Goal: Information Seeking & Learning: Check status

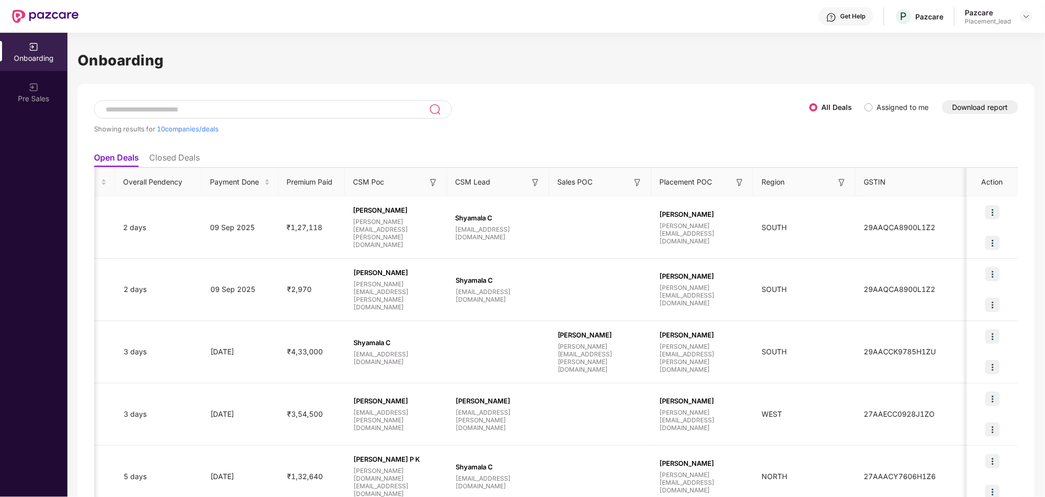
scroll to position [0, 1]
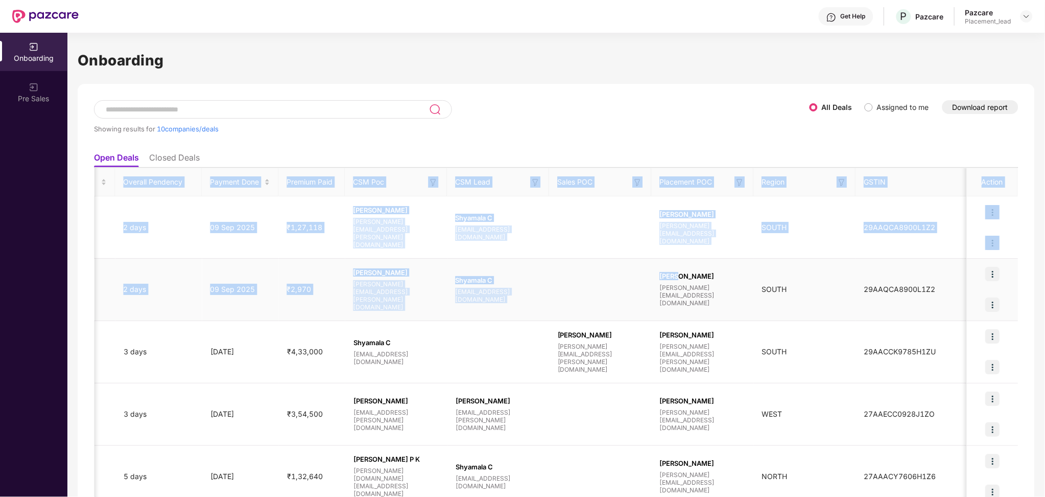
drag, startPoint x: 640, startPoint y: 177, endPoint x: 676, endPoint y: 281, distance: 110.8
click at [676, 281] on table "Company/Deal Name Deal Type Process Status Pendency On Pendency Overall Pendenc…" at bounding box center [272, 493] width 1494 height 651
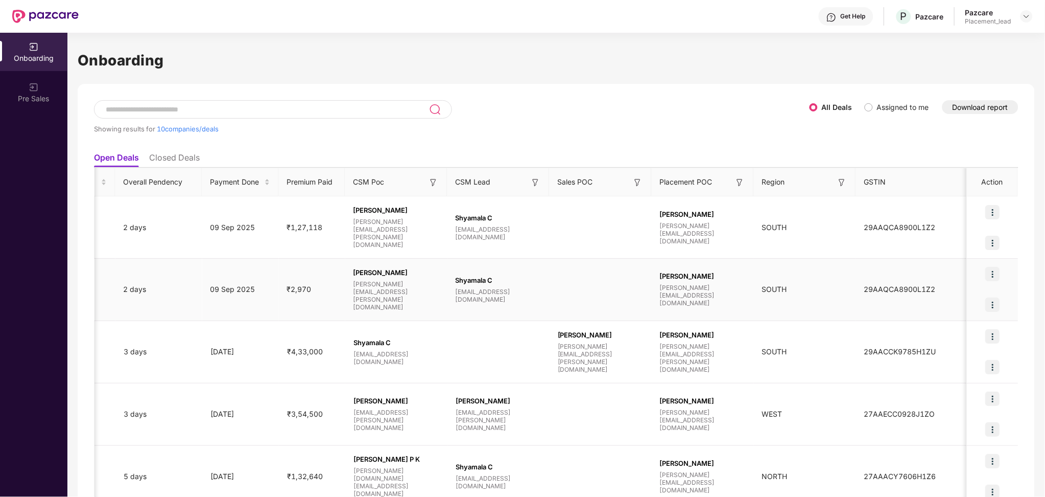
click at [705, 263] on td "[PERSON_NAME] [PERSON_NAME][EMAIL_ADDRESS][DOMAIN_NAME]" at bounding box center [703, 289] width 102 height 62
click at [639, 179] on img at bounding box center [638, 182] width 10 height 10
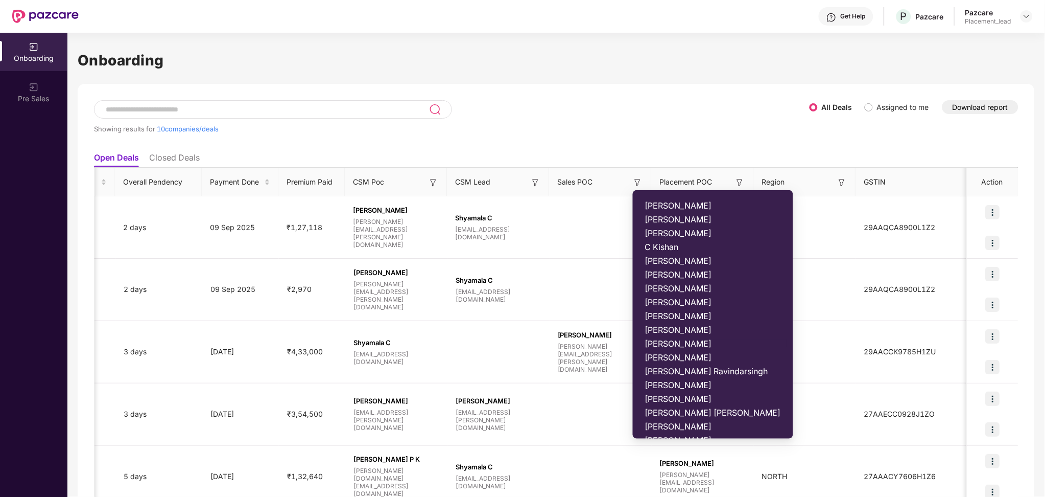
scroll to position [43, 0]
click at [707, 382] on span "[PERSON_NAME]" at bounding box center [713, 382] width 136 height 10
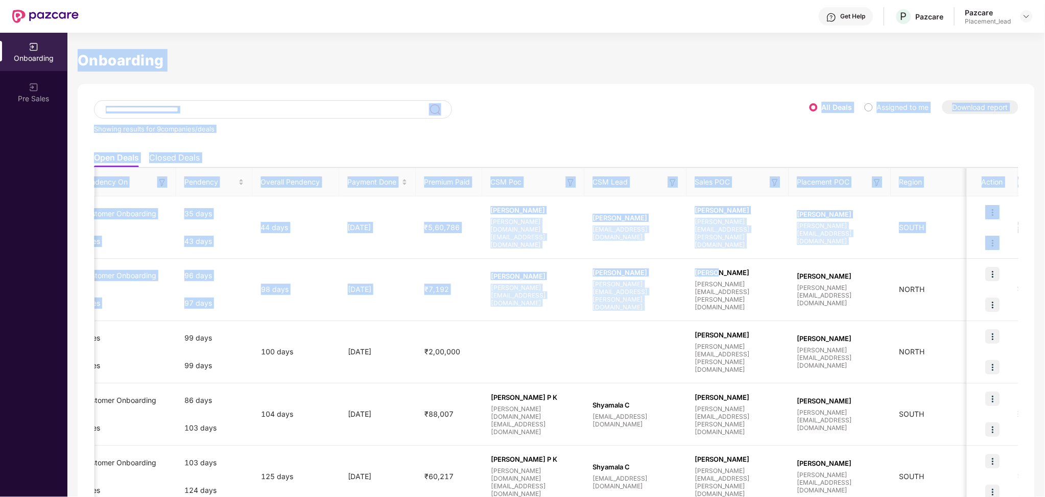
scroll to position [0, 0]
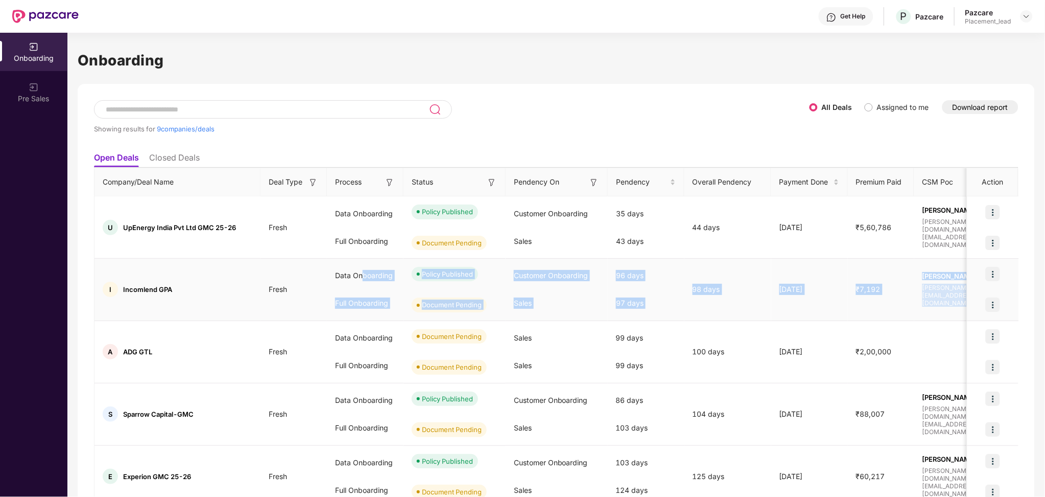
drag, startPoint x: 583, startPoint y: 266, endPoint x: 361, endPoint y: 288, distance: 223.3
click at [361, 288] on tr "I Incomlend GPA Fresh Data Onboarding Full Onboarding Policy Published Document…" at bounding box center [842, 289] width 1494 height 62
click at [540, 289] on div "Sales" at bounding box center [557, 303] width 102 height 28
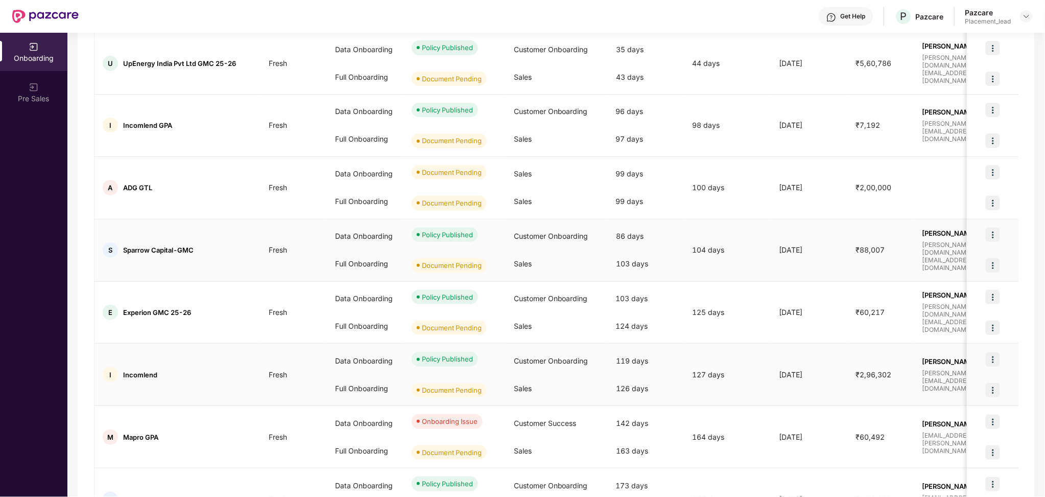
scroll to position [161, 0]
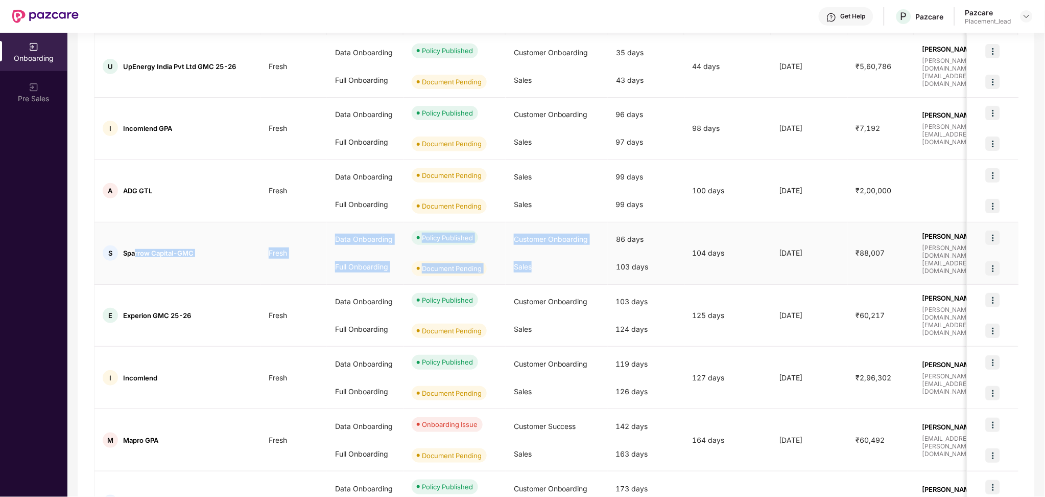
drag, startPoint x: 135, startPoint y: 255, endPoint x: 589, endPoint y: 256, distance: 454.1
click at [589, 256] on tr "S Sparrow Capital-GMC Fresh Data Onboarding Full Onboarding Policy Published Do…" at bounding box center [842, 253] width 1494 height 62
click at [613, 267] on div "103 days" at bounding box center [646, 267] width 77 height 28
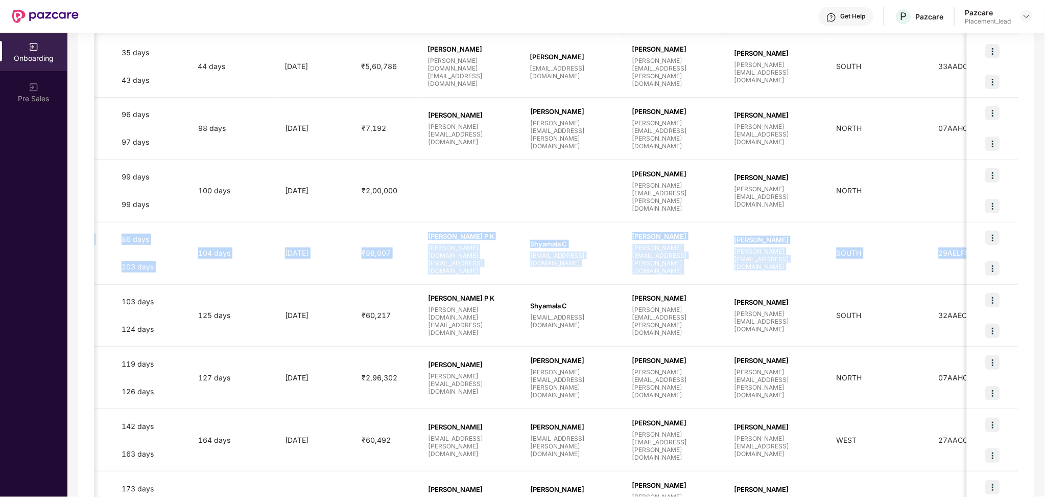
scroll to position [0, 569]
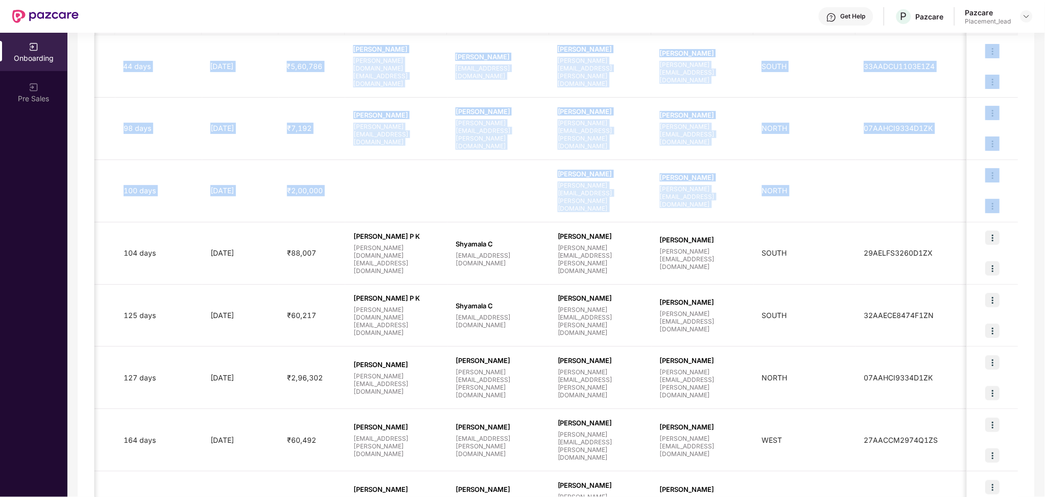
drag, startPoint x: 306, startPoint y: 268, endPoint x: 1033, endPoint y: 278, distance: 727.0
click at [1033, 278] on div "Showing results for 9 companies/deals All Deals Assigned to me Download report …" at bounding box center [556, 278] width 957 height 711
click at [992, 263] on img at bounding box center [993, 268] width 14 height 14
click at [688, 282] on td "Kukkala Pavan [EMAIL_ADDRESS][DOMAIN_NAME]" at bounding box center [703, 253] width 102 height 62
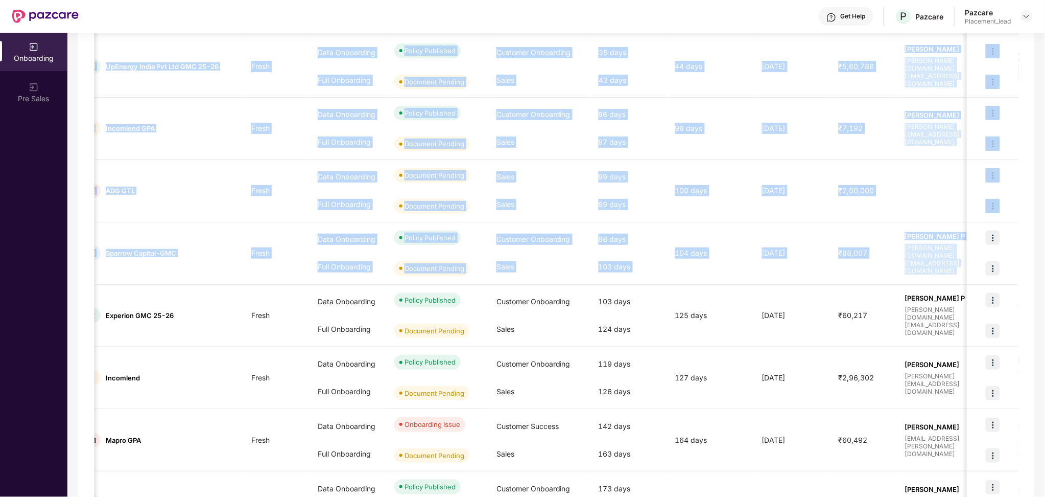
scroll to position [0, 0]
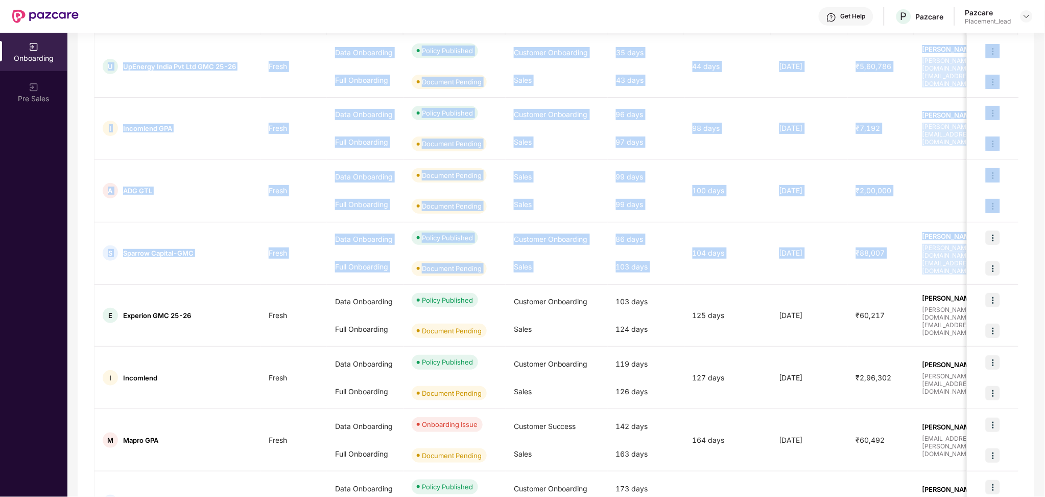
drag, startPoint x: 612, startPoint y: 273, endPoint x: 74, endPoint y: 265, distance: 538.0
click at [74, 265] on div "Onboarding Showing results for 9 companies/deals All Deals Assigned to me Downl…" at bounding box center [556, 265] width 978 height 464
click at [540, 264] on div "Sales" at bounding box center [557, 267] width 102 height 28
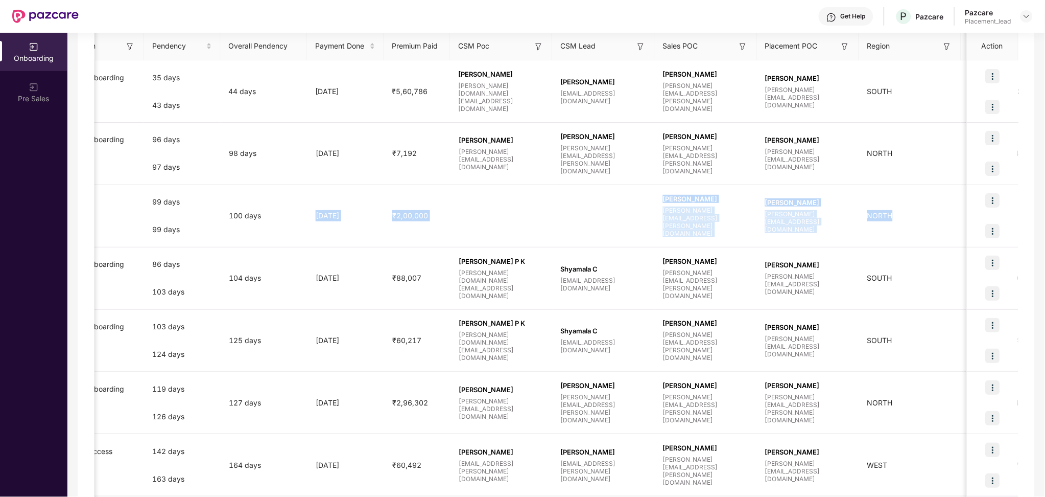
scroll to position [0, 569]
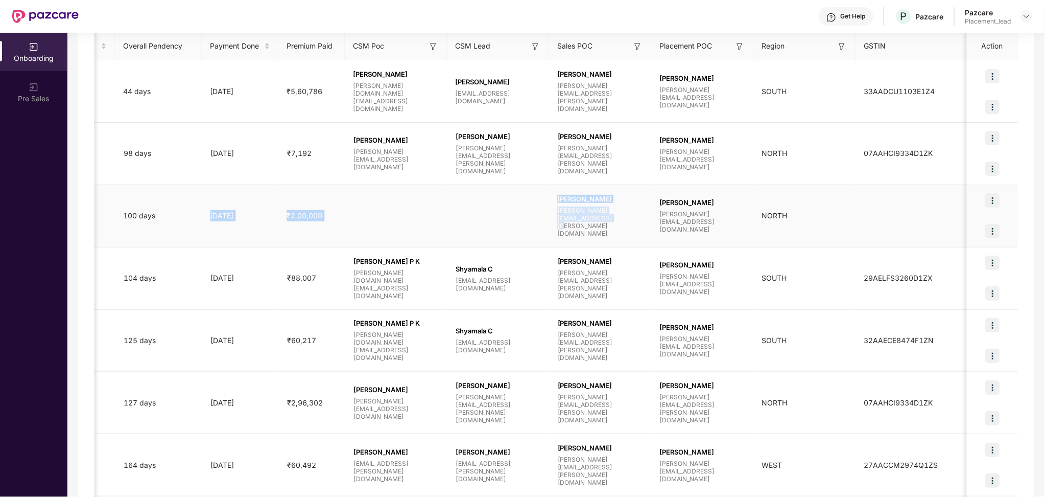
drag, startPoint x: 773, startPoint y: 235, endPoint x: 593, endPoint y: 244, distance: 180.5
click at [593, 244] on tr "A ADG GTL Fresh Data Onboarding Full Onboarding Document Pending Document Pendi…" at bounding box center [272, 216] width 1494 height 62
click at [546, 235] on td at bounding box center [498, 216] width 102 height 62
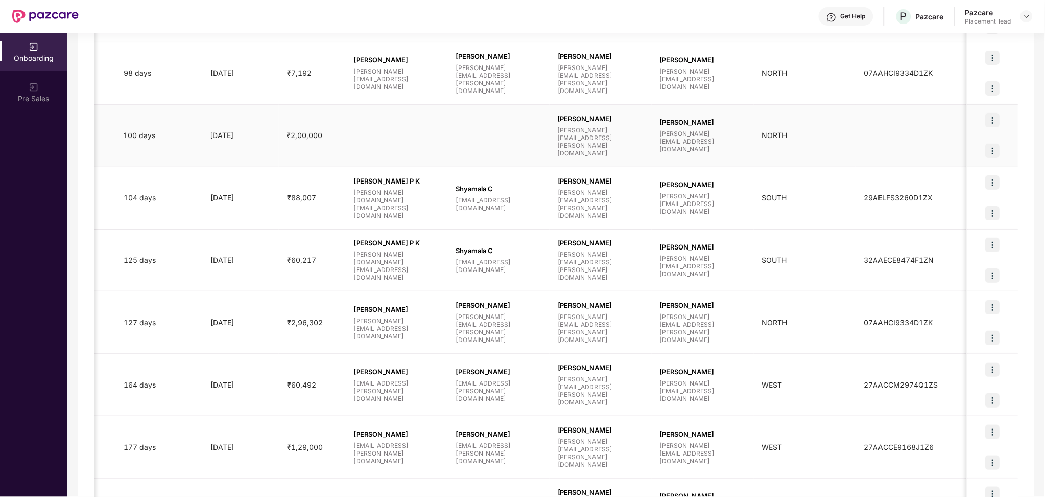
scroll to position [297, 0]
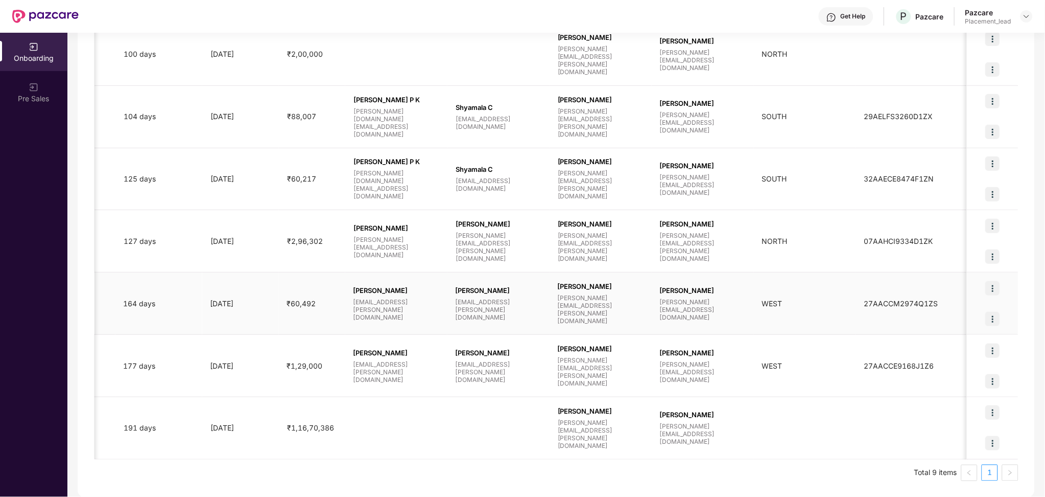
click at [593, 304] on span "[PERSON_NAME][EMAIL_ADDRESS][PERSON_NAME][DOMAIN_NAME]" at bounding box center [601, 309] width 86 height 31
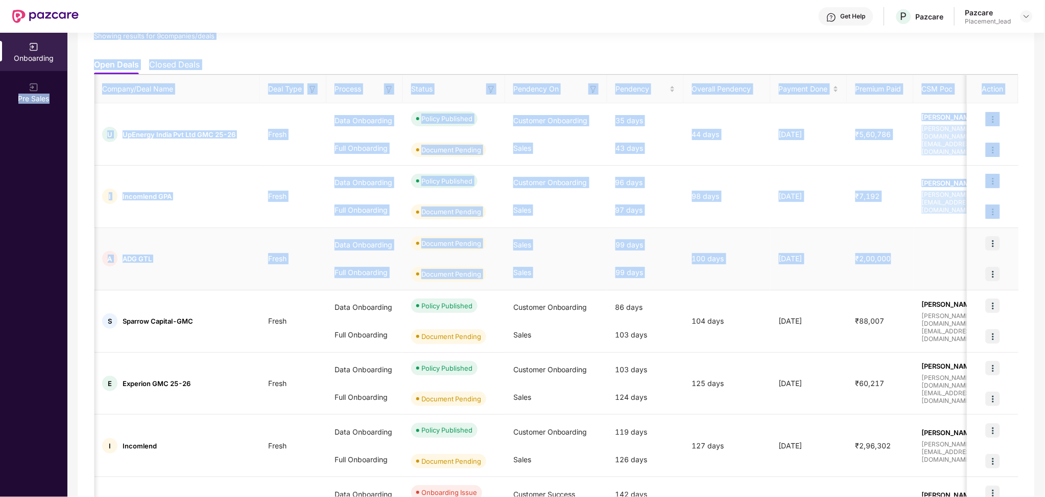
scroll to position [0, 0]
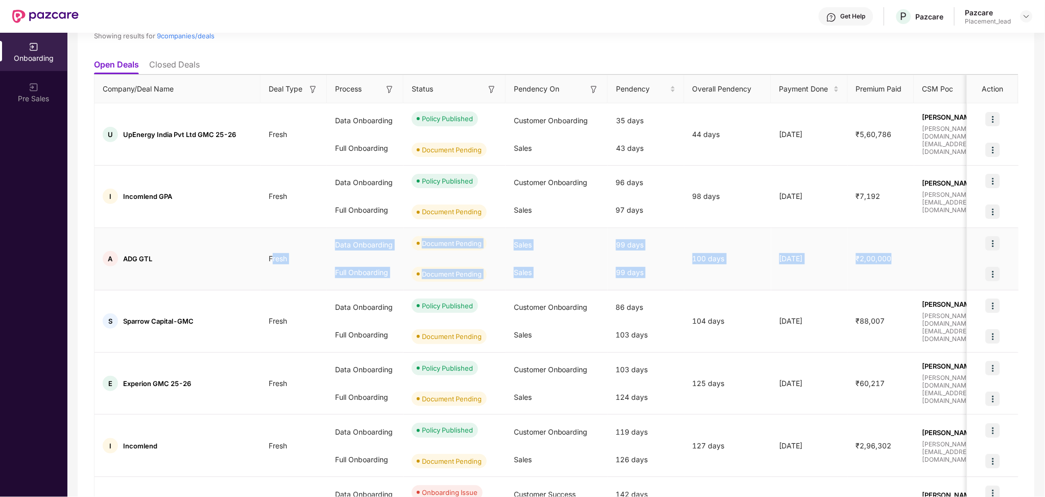
drag, startPoint x: 444, startPoint y: 288, endPoint x: 272, endPoint y: 258, distance: 174.2
click at [272, 258] on tr "A ADG GTL Fresh Data Onboarding Full Onboarding Document Pending Document Pendi…" at bounding box center [842, 259] width 1494 height 62
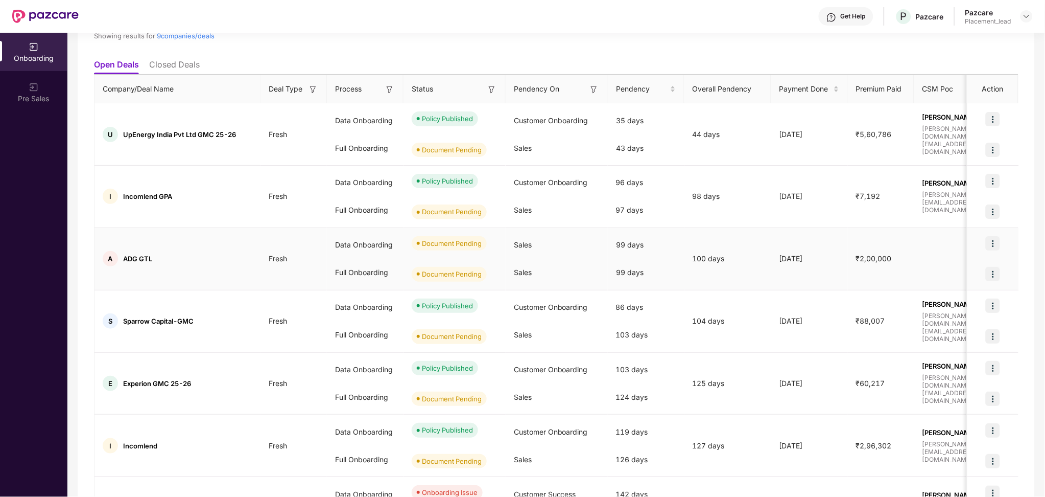
click at [166, 234] on td "A ADG GTL" at bounding box center [178, 259] width 166 height 62
